Goal: Navigation & Orientation: Find specific page/section

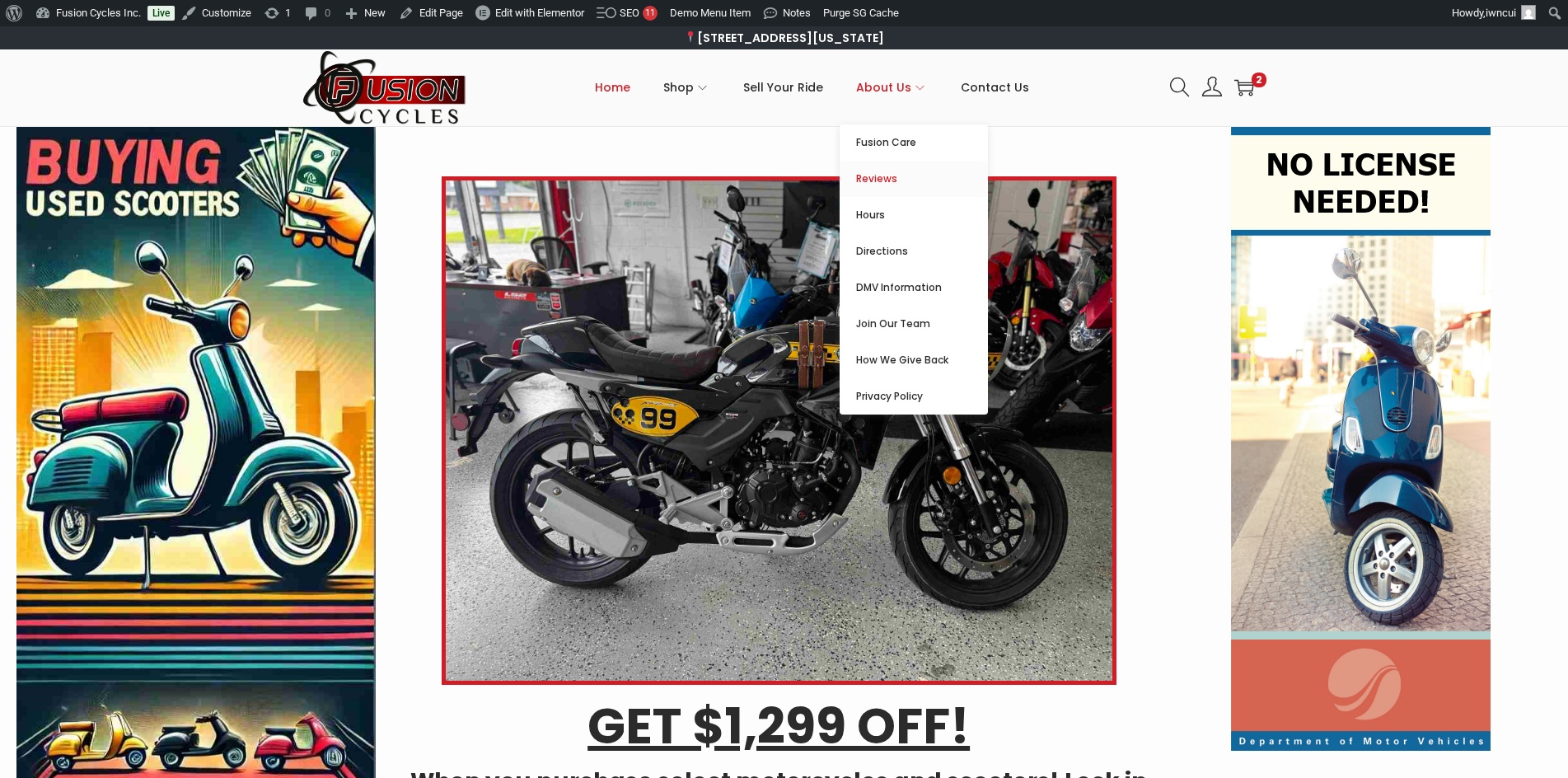
click at [899, 180] on span "Reviews" at bounding box center [922, 178] width 132 height 19
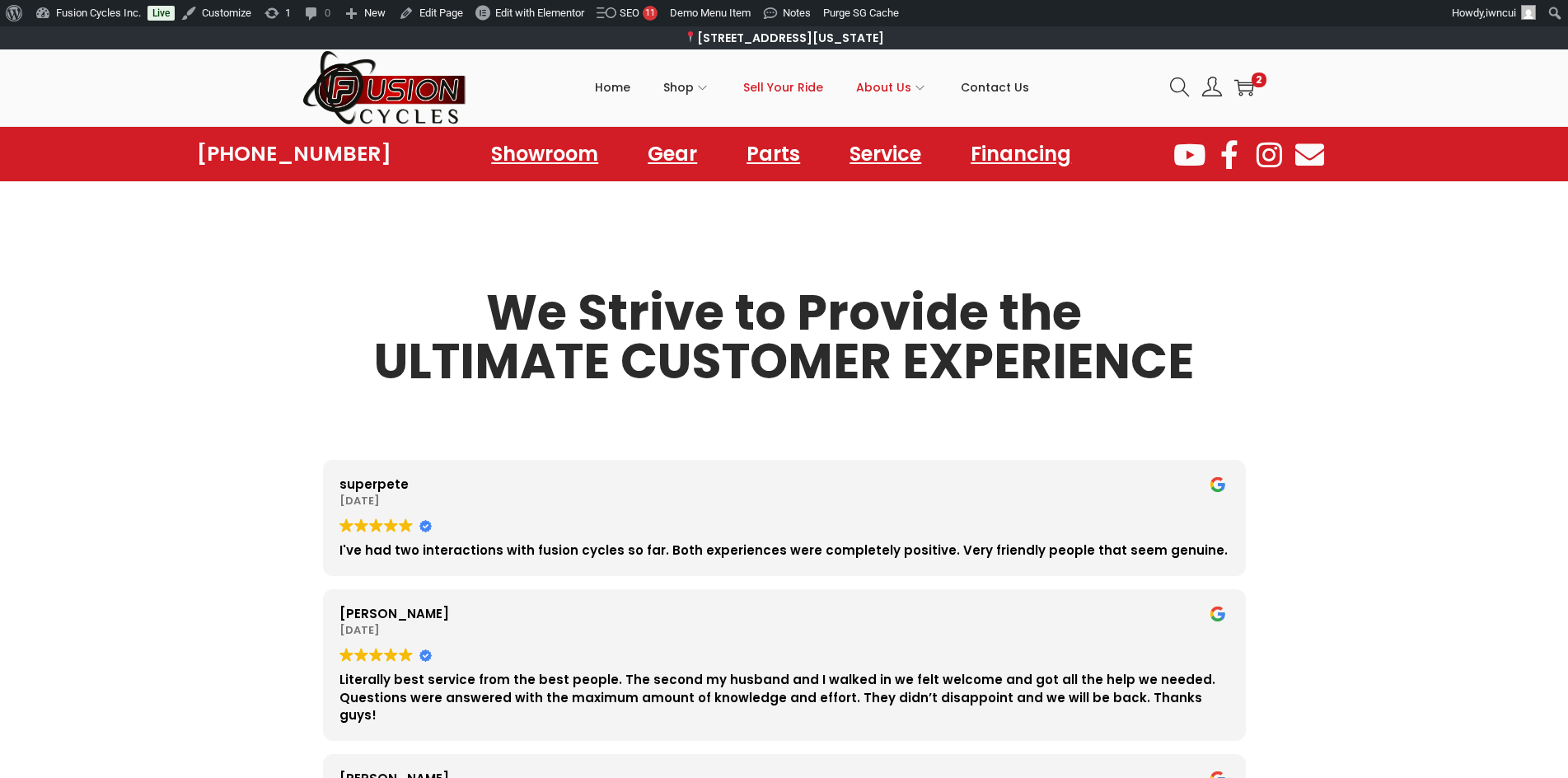
click at [804, 87] on span "Sell Your Ride" at bounding box center [783, 87] width 80 height 41
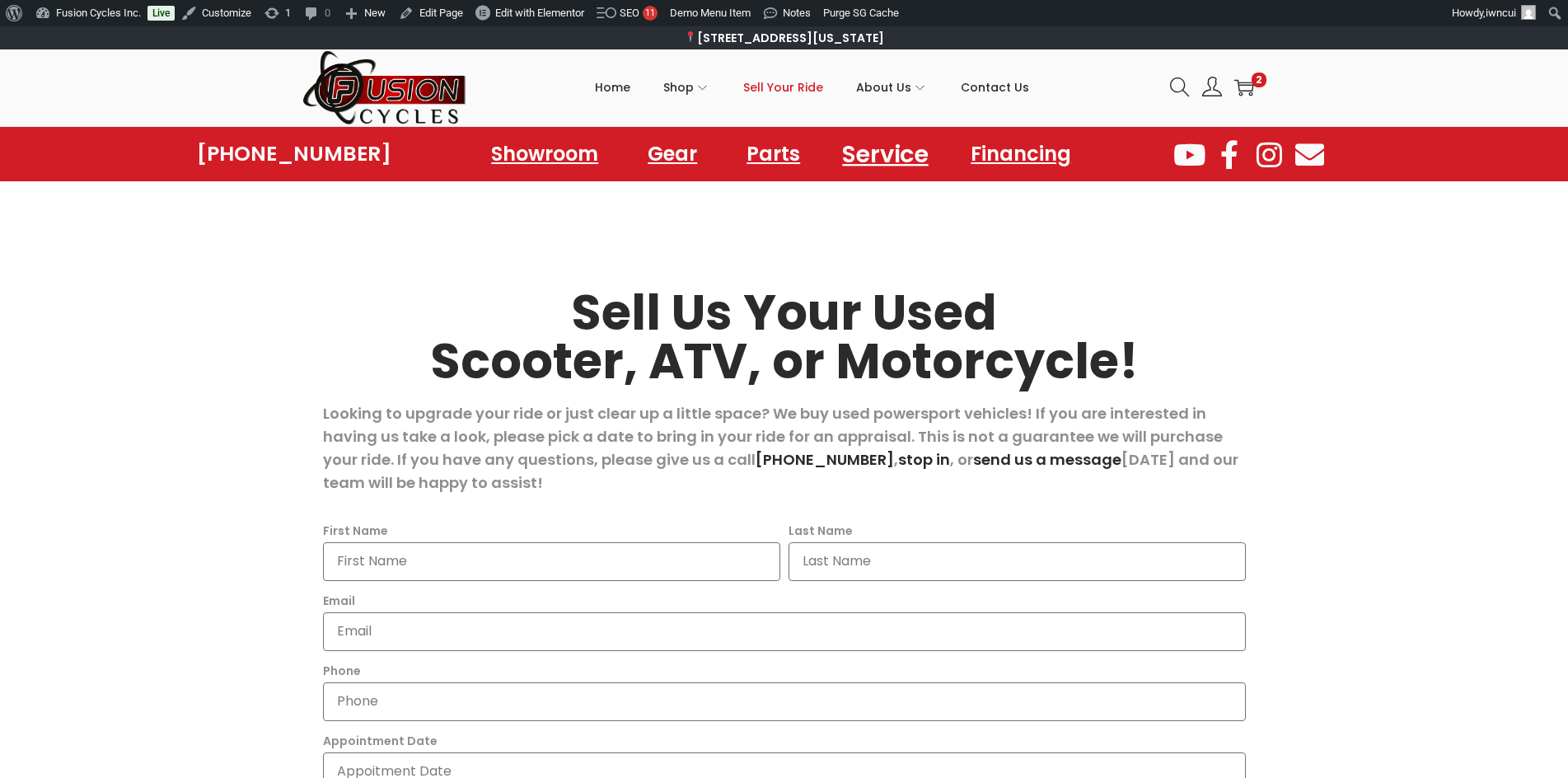
click at [889, 152] on link "Service" at bounding box center [886, 154] width 125 height 46
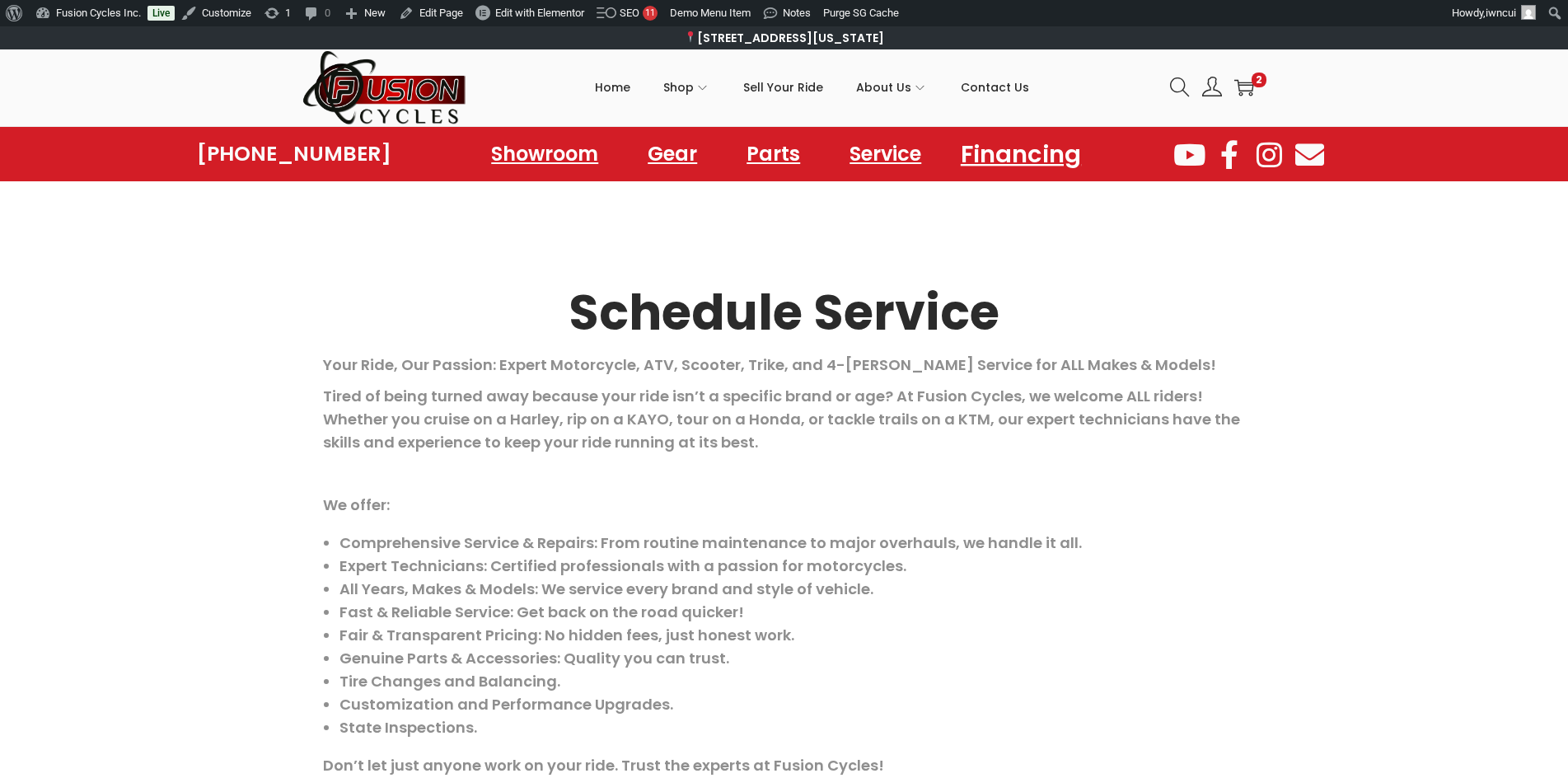
click at [998, 153] on link "Financing" at bounding box center [1021, 154] width 160 height 46
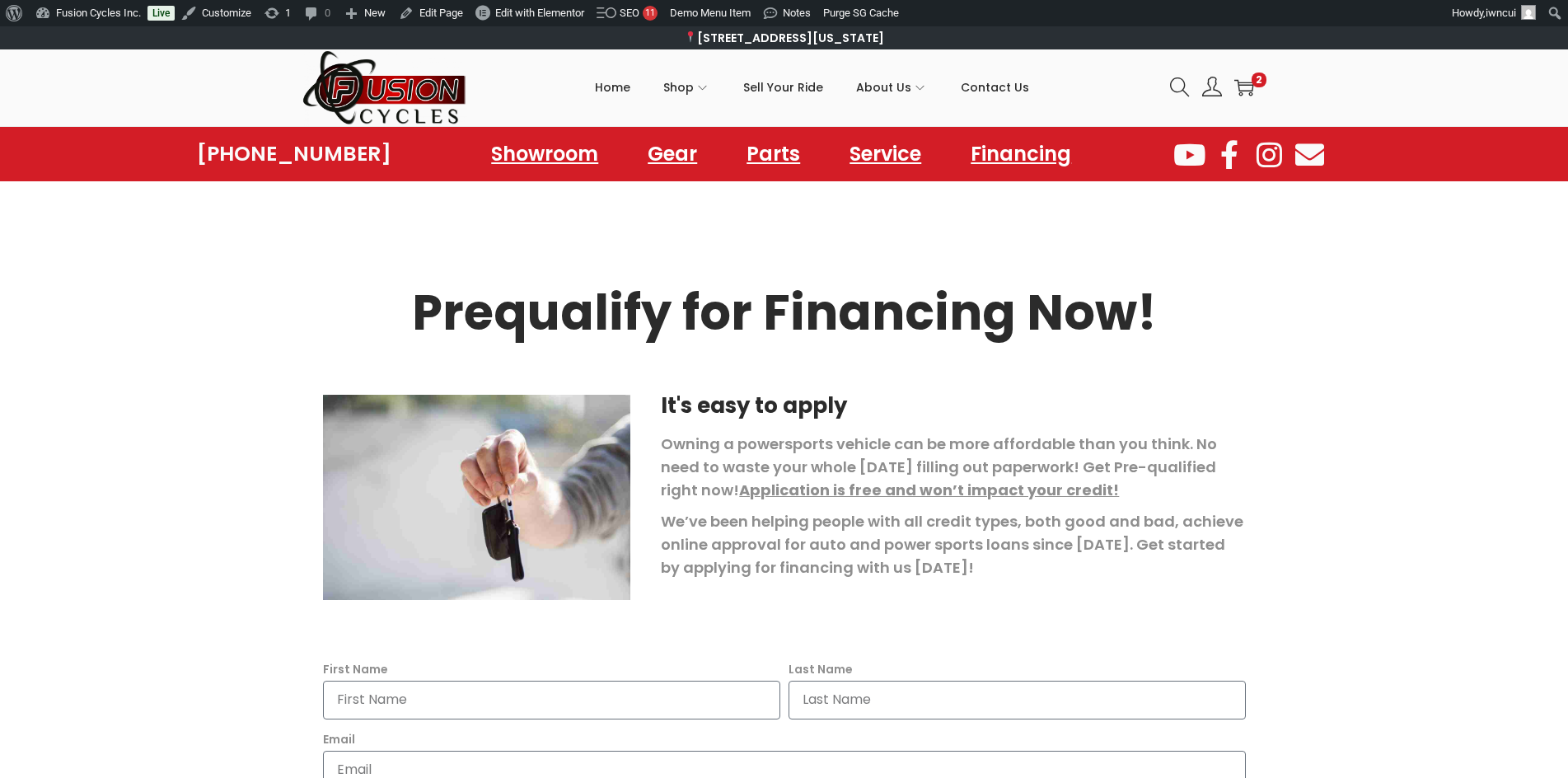
click at [415, 103] on img at bounding box center [384, 87] width 164 height 76
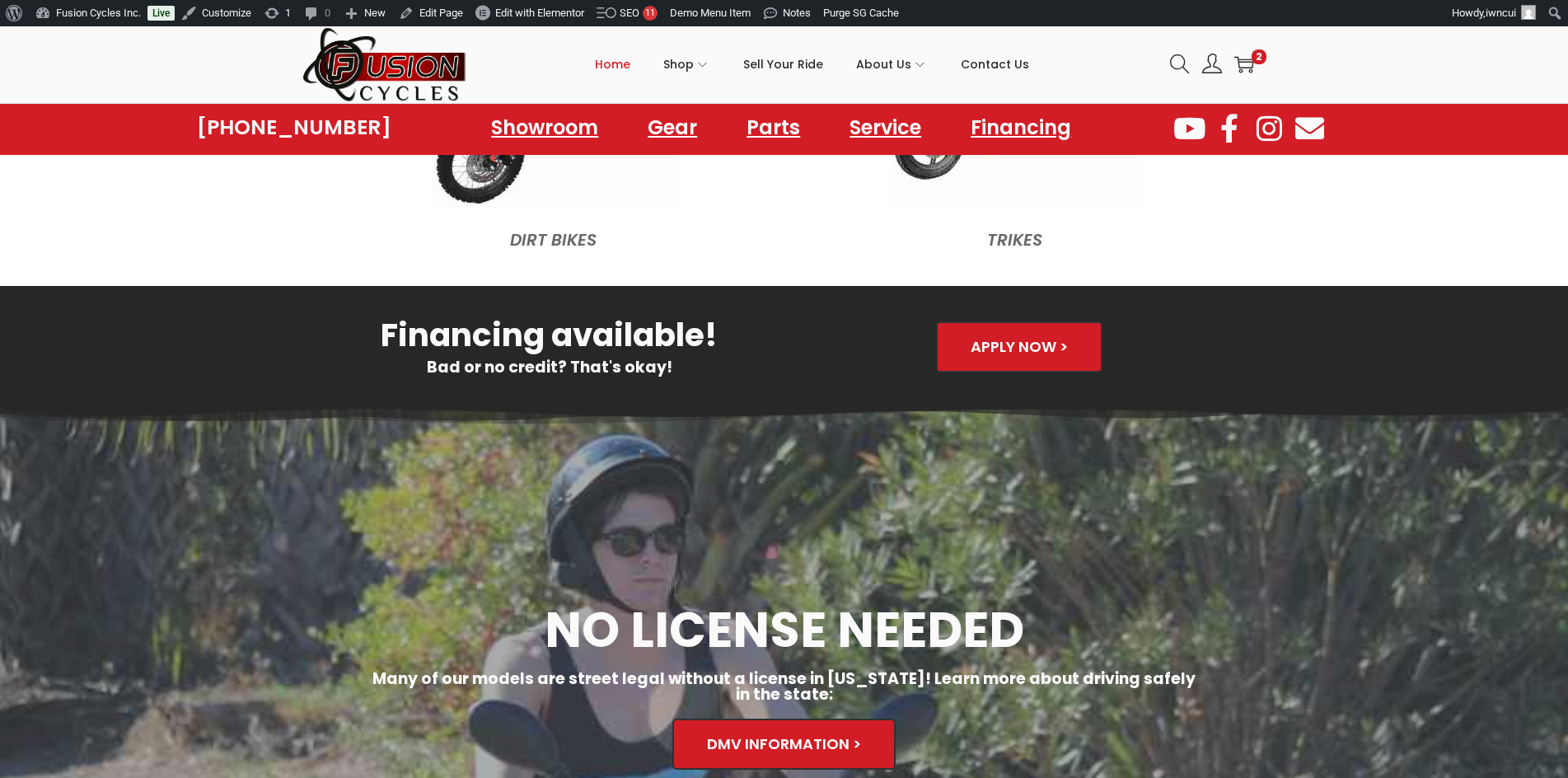
scroll to position [2142, 0]
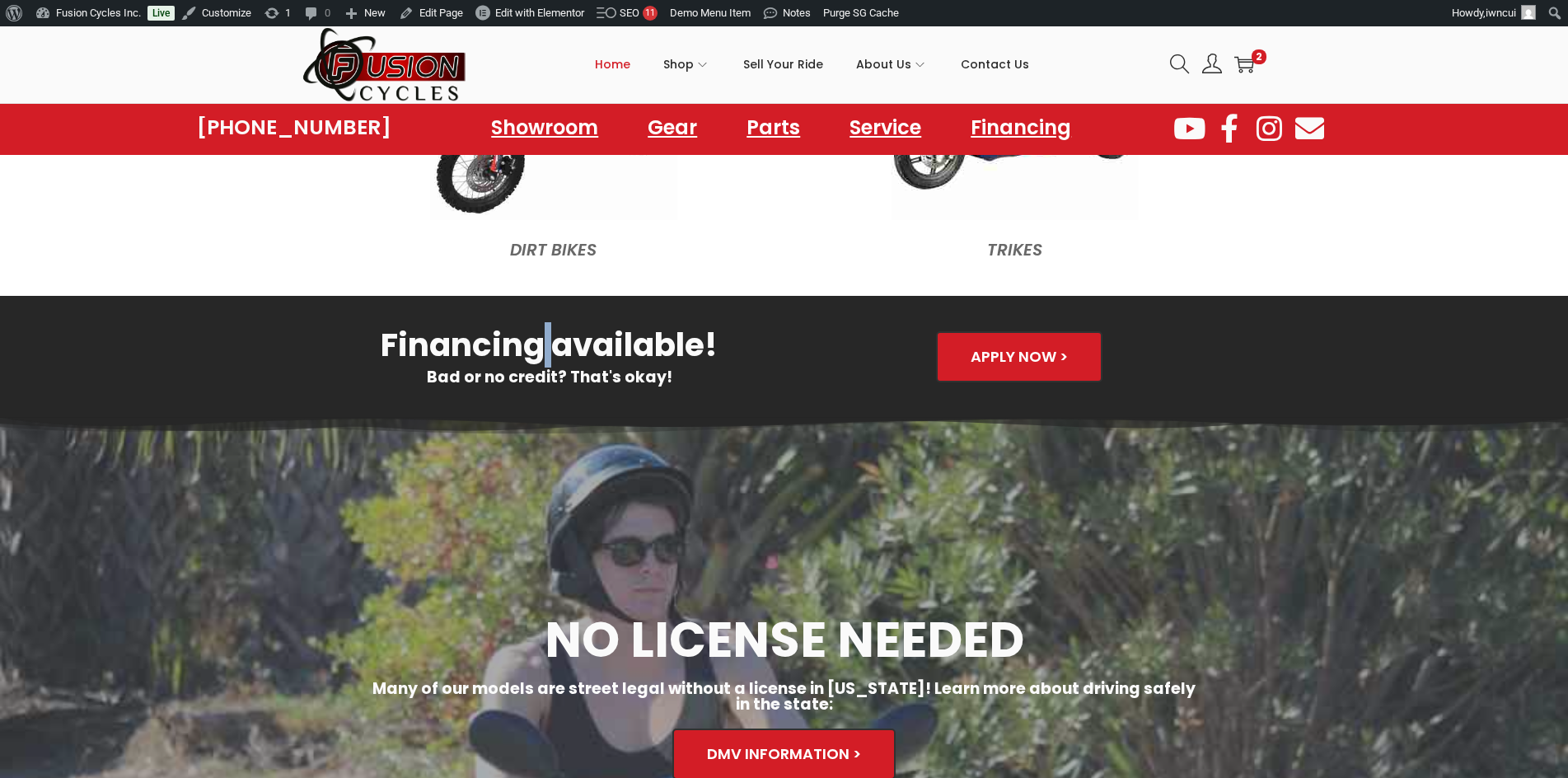
drag, startPoint x: 545, startPoint y: 339, endPoint x: 561, endPoint y: 340, distance: 16.0
click at [561, 340] on h3 "Financing available!" at bounding box center [549, 345] width 454 height 33
click at [824, 365] on div "Apply Now >" at bounding box center [1020, 357] width 454 height 51
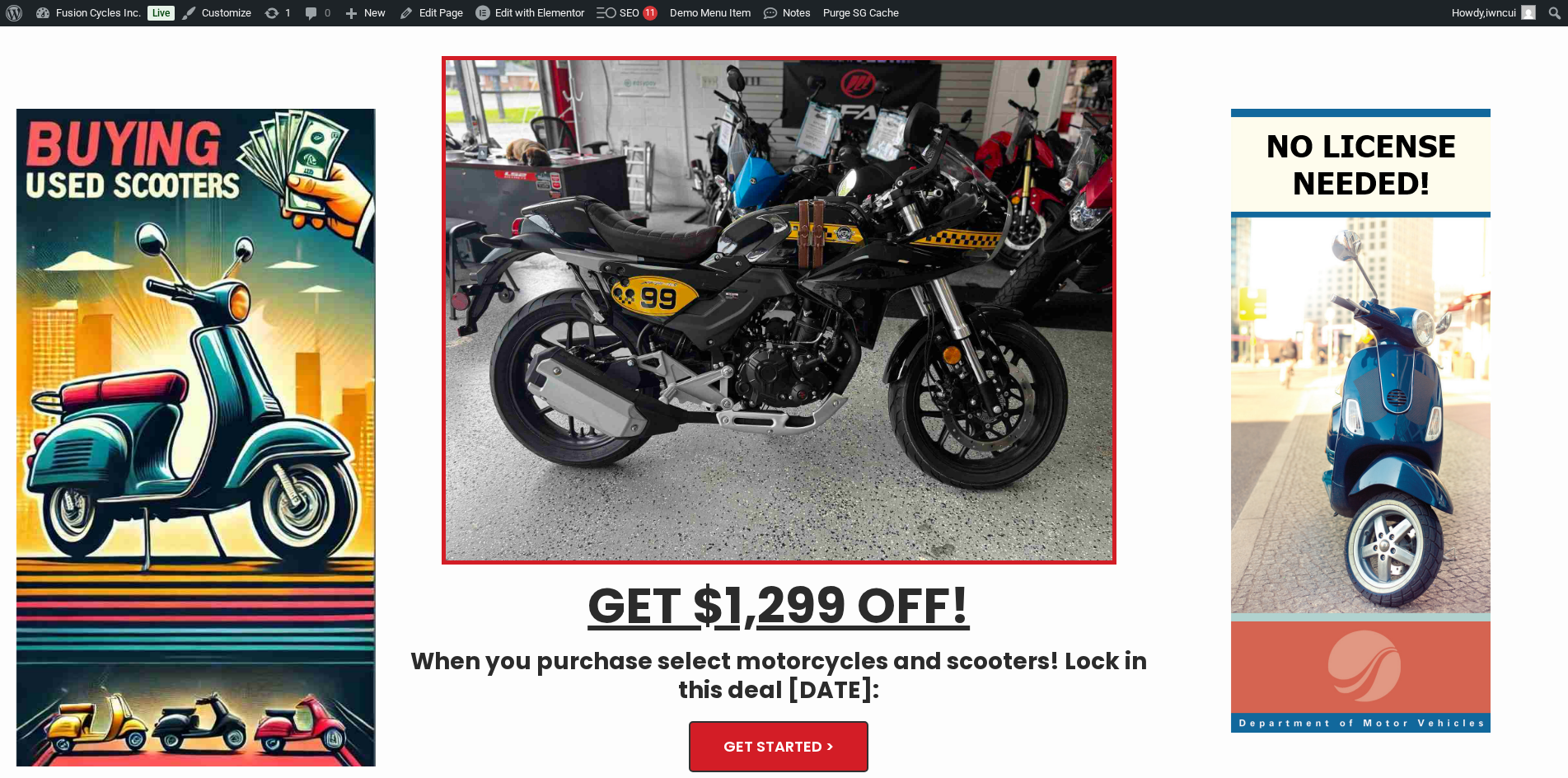
scroll to position [0, 0]
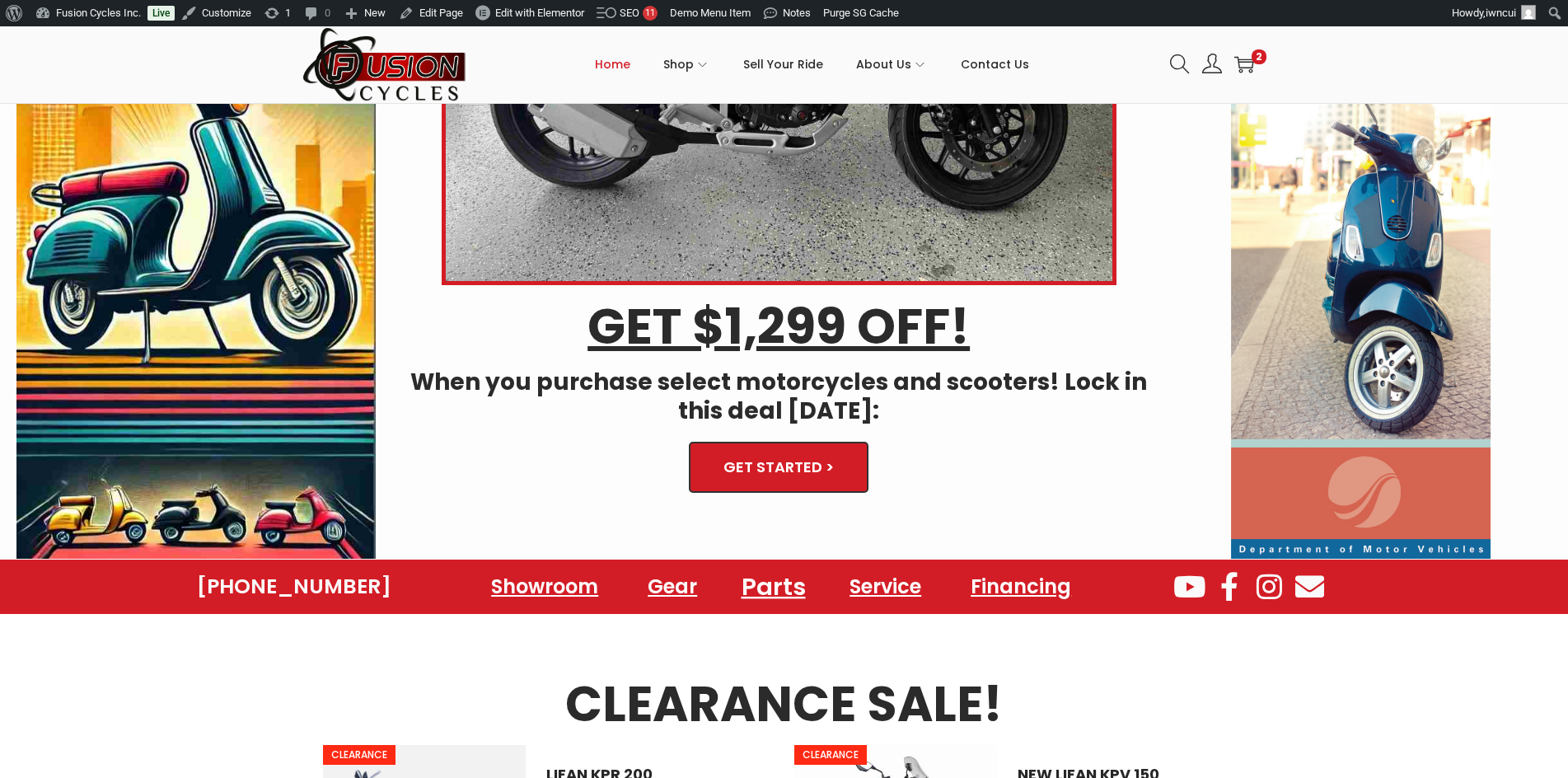
scroll to position [494, 0]
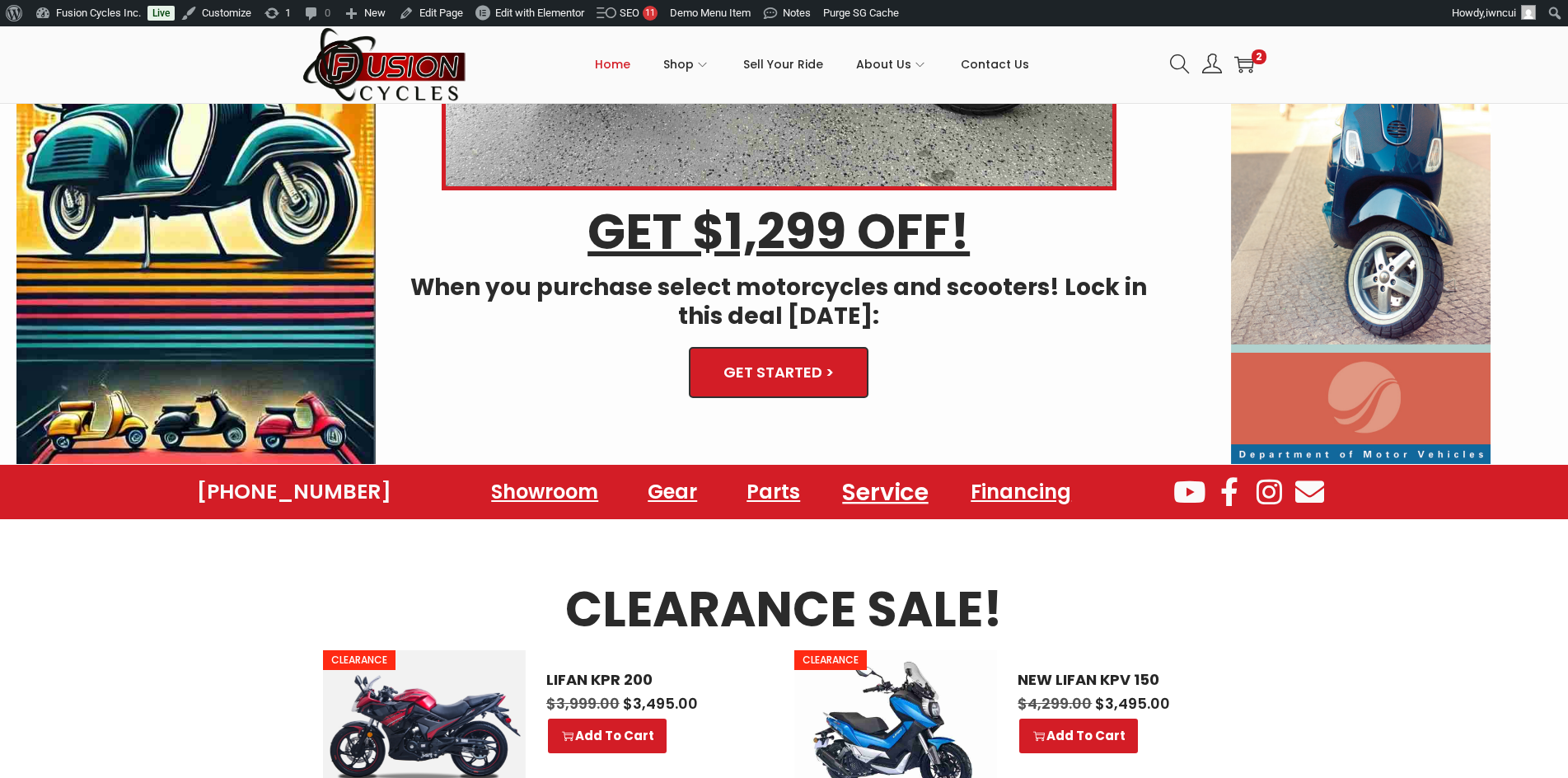
click at [869, 496] on link "Service" at bounding box center [886, 491] width 125 height 46
